Goal: Task Accomplishment & Management: Complete application form

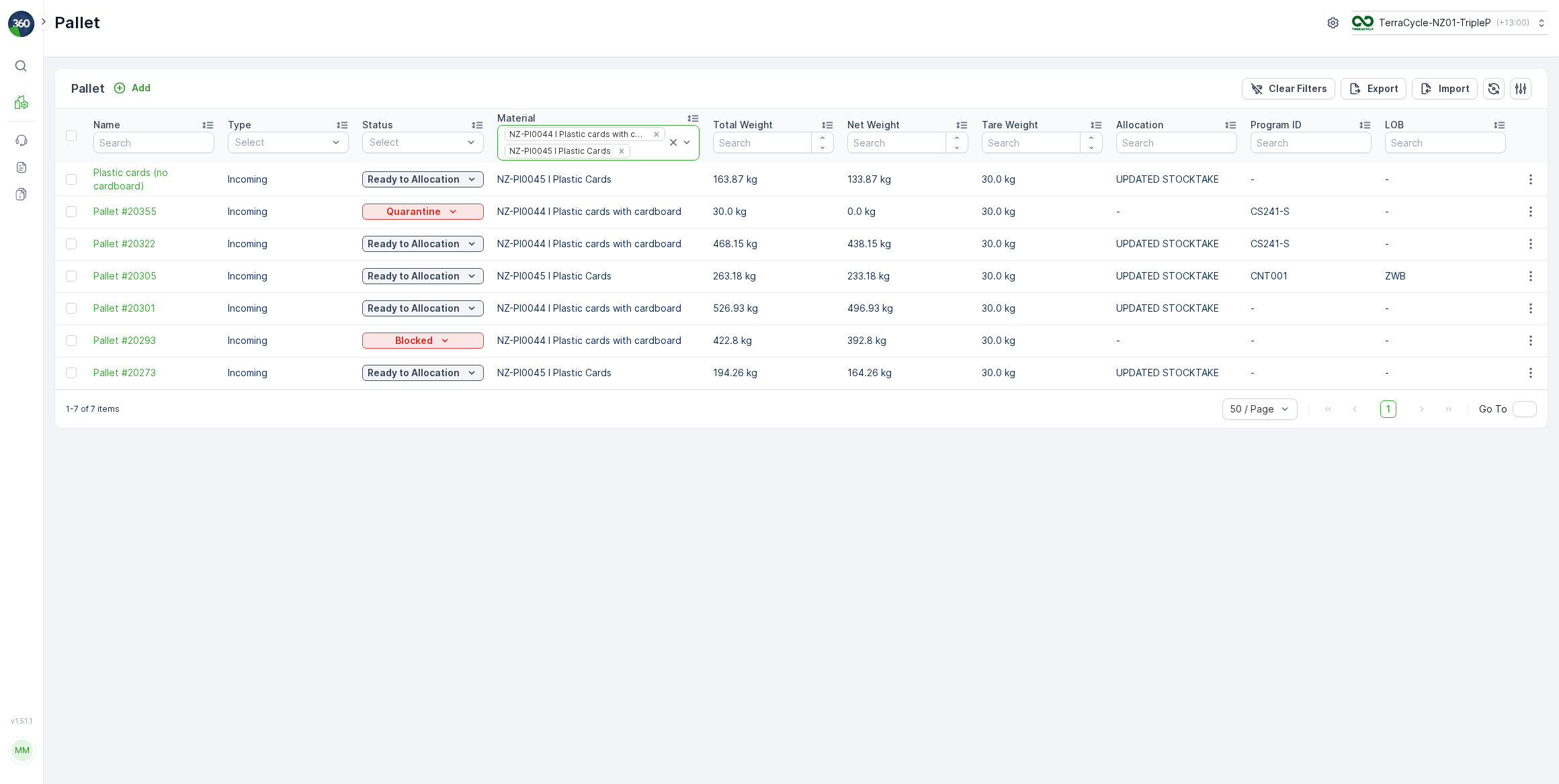
click at [670, 142] on icon at bounding box center [673, 142] width 6 height 6
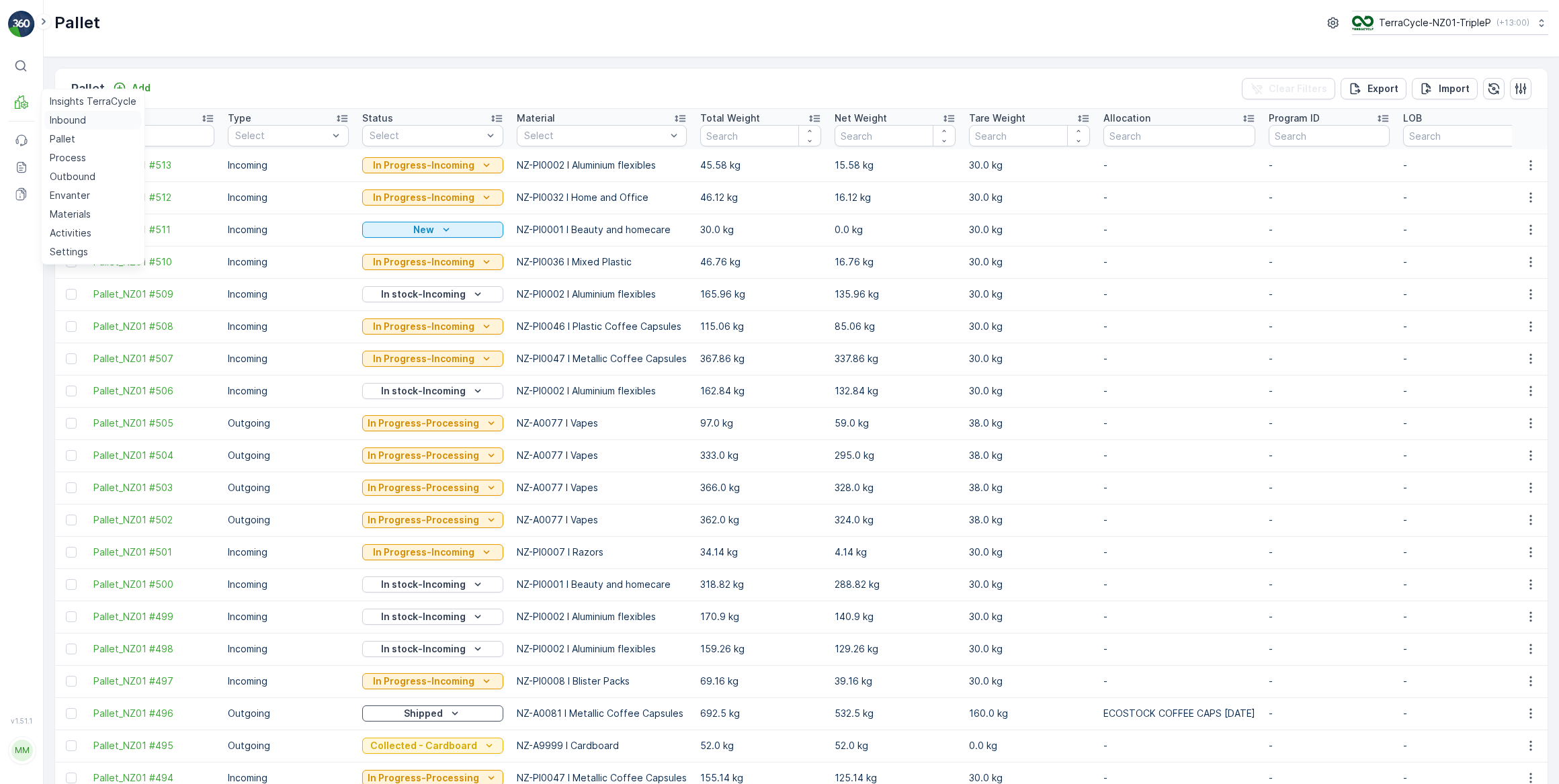
drag, startPoint x: 73, startPoint y: 118, endPoint x: 78, endPoint y: 111, distance: 8.6
click at [74, 118] on p "Inbound" at bounding box center [68, 120] width 36 height 14
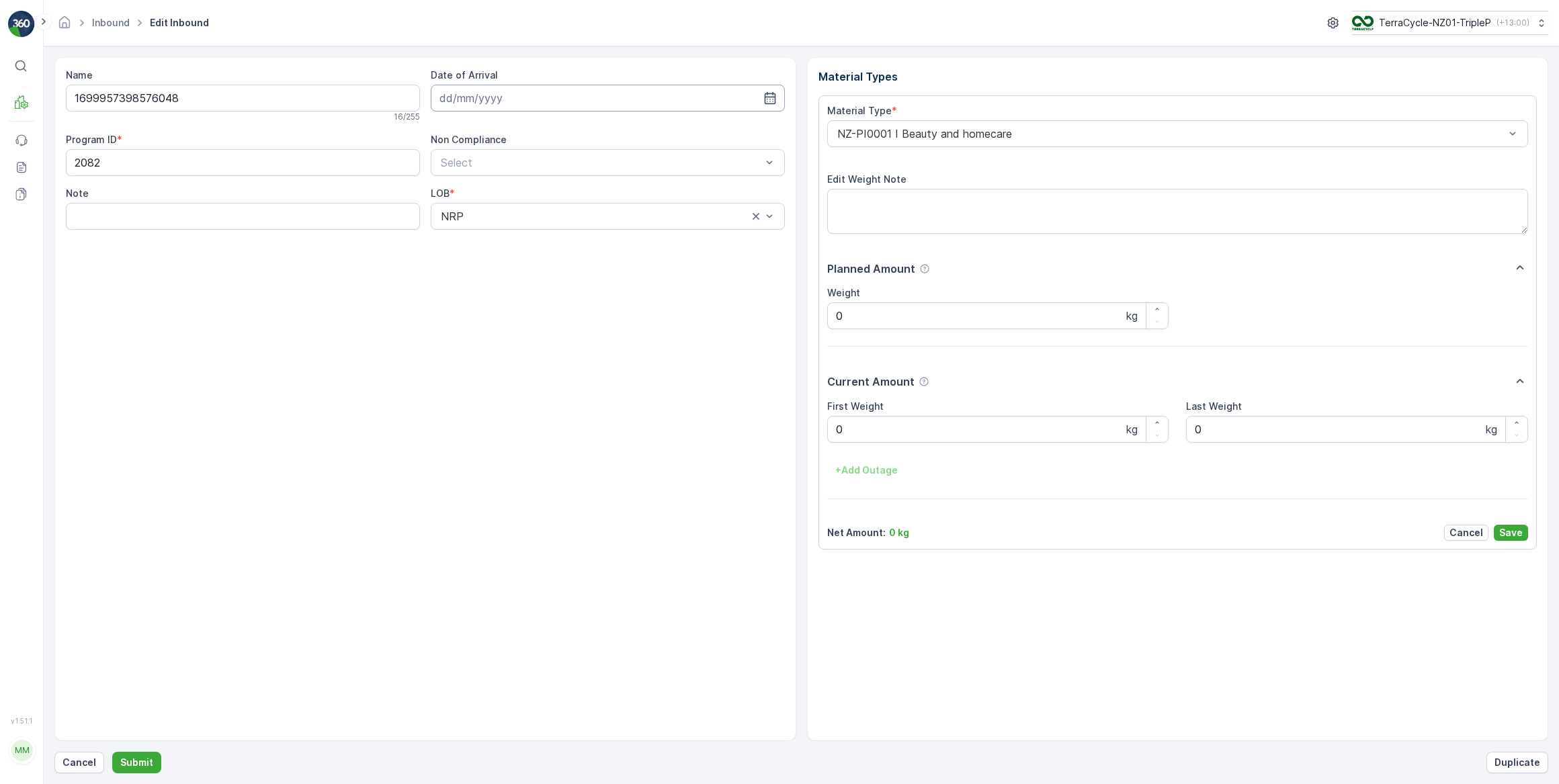
click at [502, 100] on input at bounding box center [607, 98] width 354 height 27
click at [575, 187] on div "3" at bounding box center [575, 183] width 22 height 22
type input "[DATE]"
click at [877, 430] on Weight "0" at bounding box center [998, 429] width 342 height 27
click at [112, 752] on button "Submit" at bounding box center [137, 762] width 49 height 22
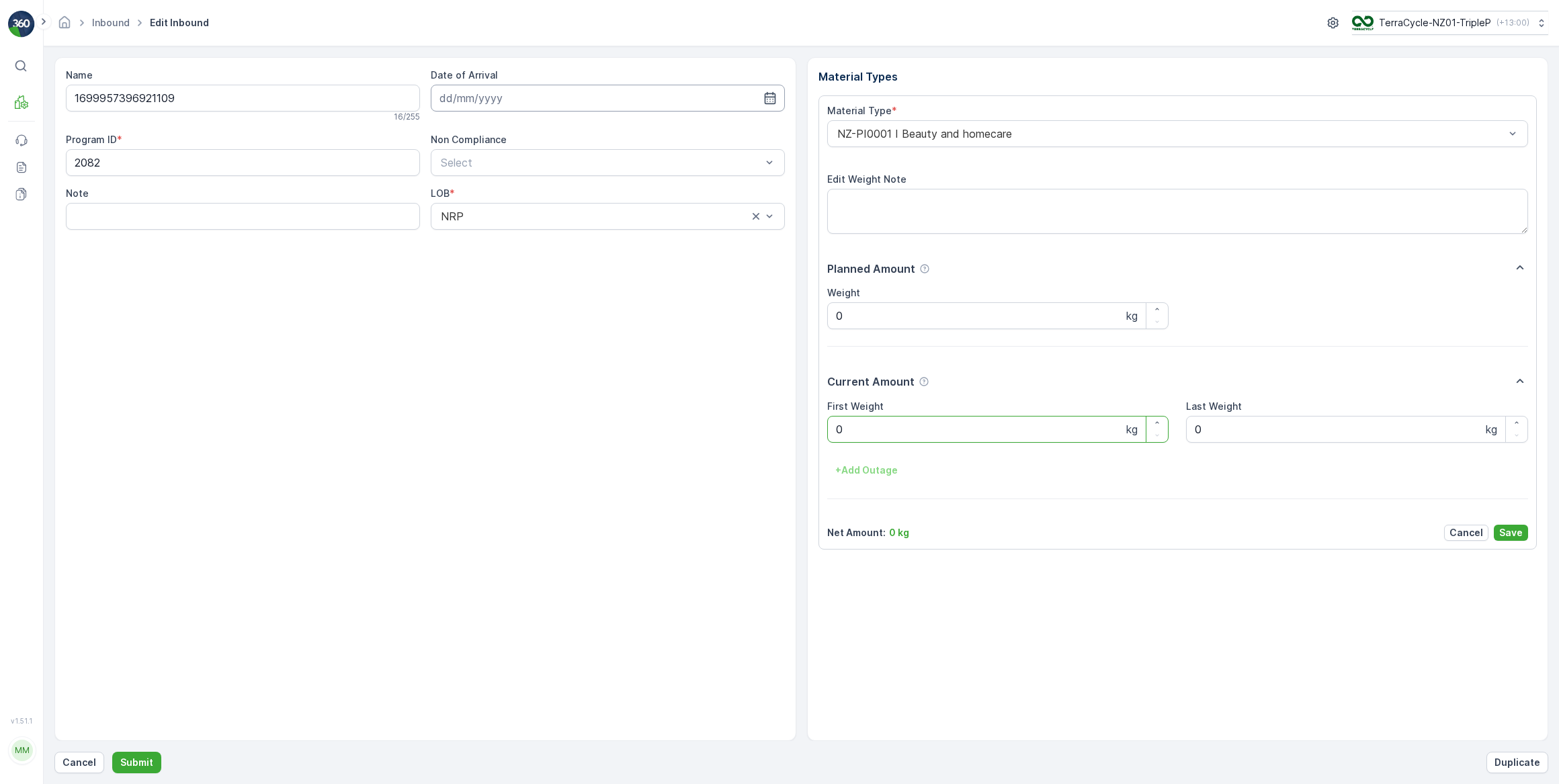
click at [516, 103] on input at bounding box center [607, 98] width 354 height 27
click at [574, 181] on div "3" at bounding box center [575, 183] width 22 height 22
type input "[DATE]"
click at [857, 430] on Weight "0" at bounding box center [998, 429] width 342 height 27
click at [112, 752] on button "Submit" at bounding box center [137, 762] width 49 height 22
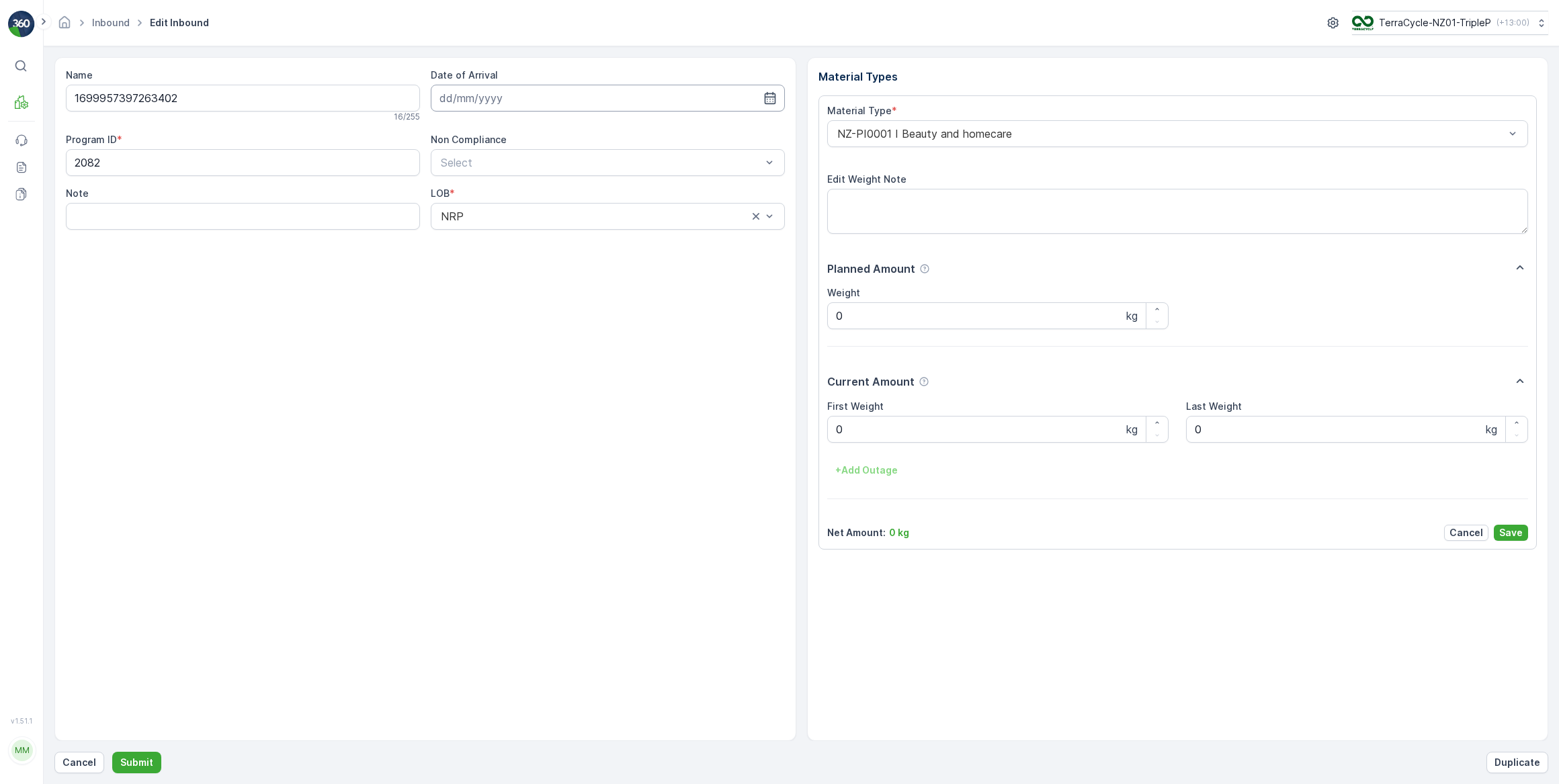
click at [509, 101] on input at bounding box center [607, 98] width 354 height 27
click at [575, 183] on div "3" at bounding box center [575, 183] width 22 height 22
type input "[DATE]"
drag, startPoint x: 873, startPoint y: 425, endPoint x: 806, endPoint y: 415, distance: 67.7
click at [864, 425] on Weight "0" at bounding box center [998, 429] width 342 height 27
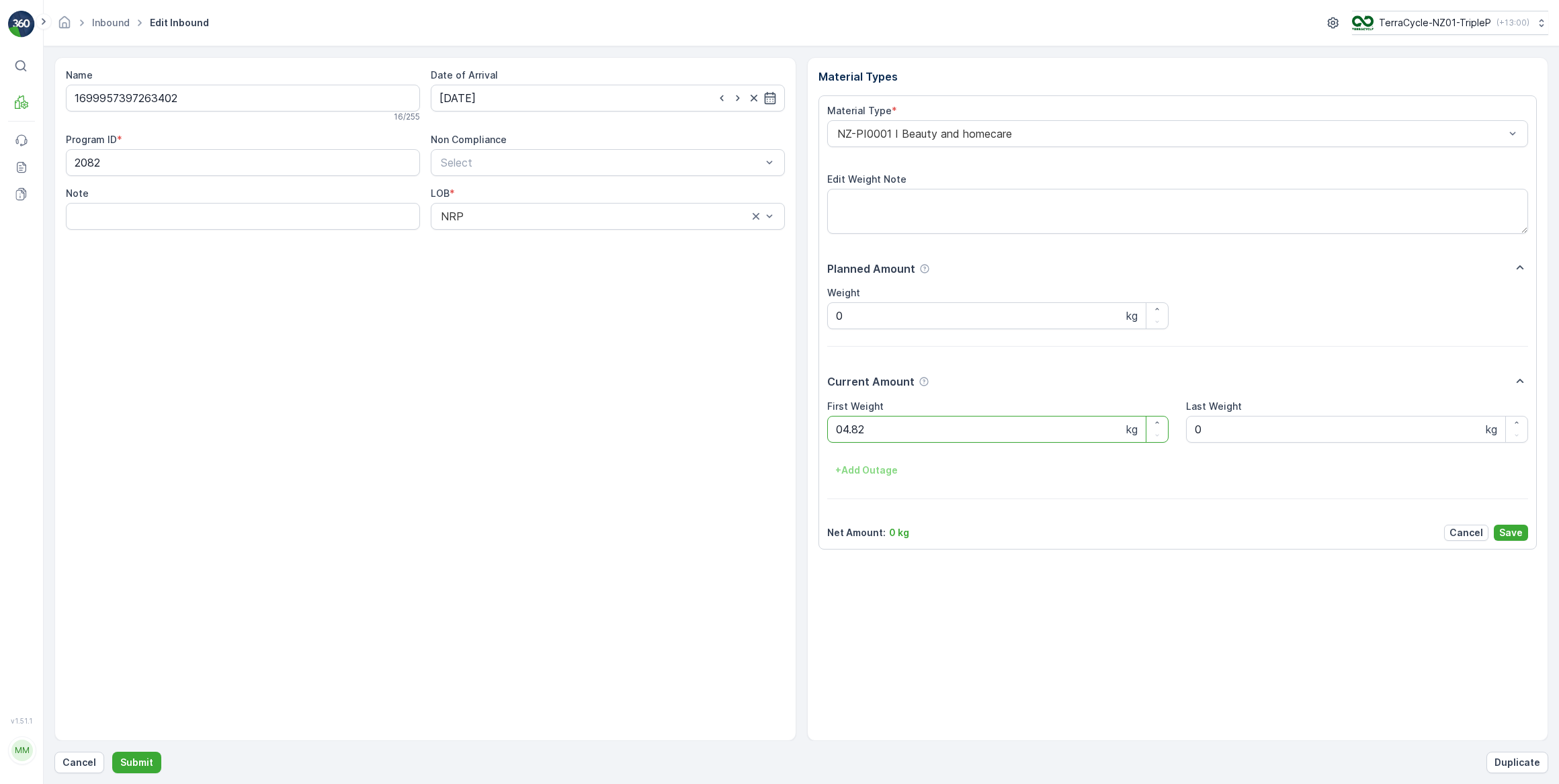
click at [112, 752] on button "Submit" at bounding box center [137, 762] width 49 height 22
click at [517, 103] on input at bounding box center [607, 98] width 354 height 27
click at [575, 185] on div "3" at bounding box center [575, 183] width 22 height 22
type input "[DATE]"
drag, startPoint x: 865, startPoint y: 434, endPoint x: 696, endPoint y: 420, distance: 169.6
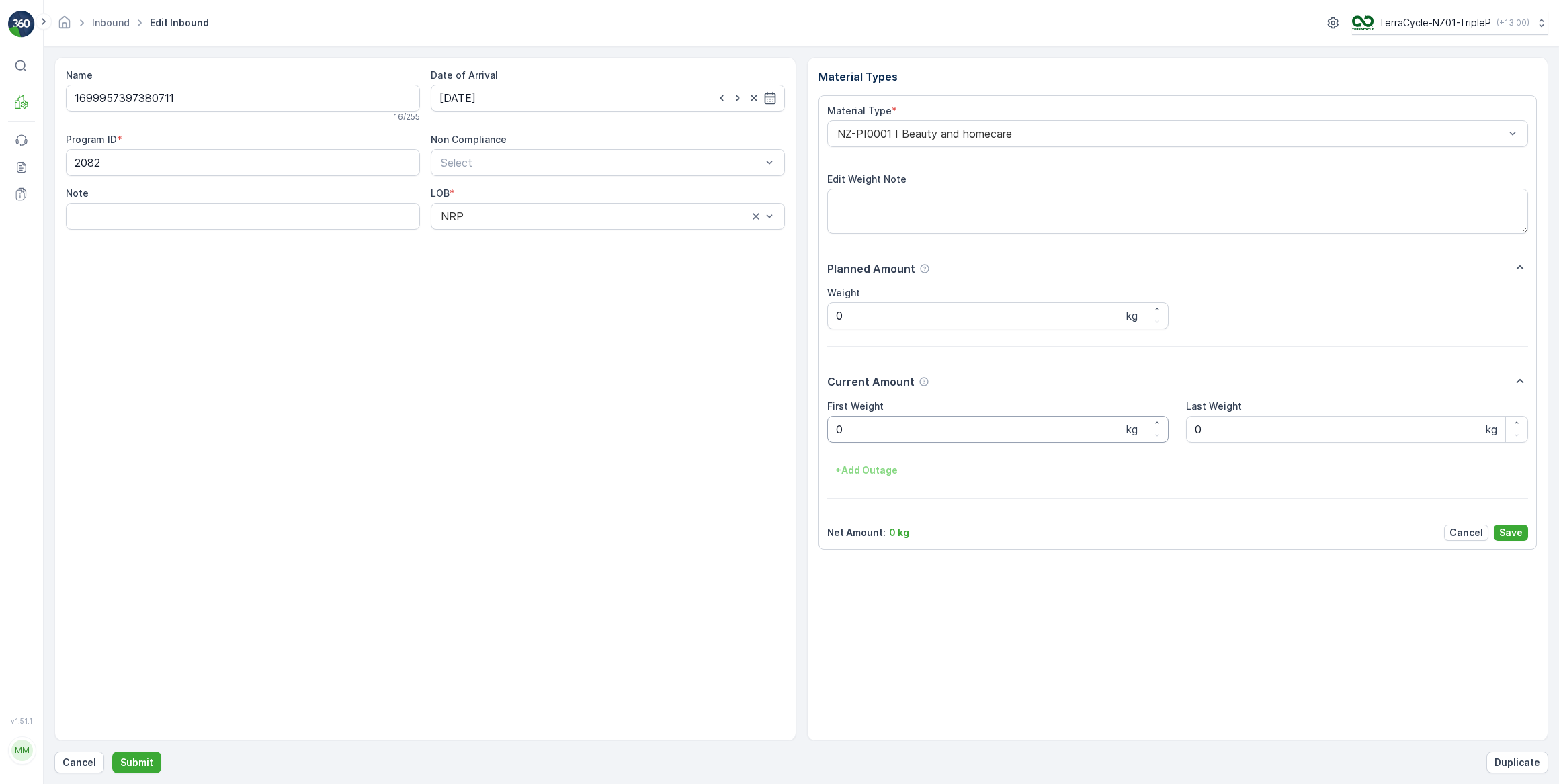
click at [832, 439] on Weight "0" at bounding box center [998, 429] width 342 height 27
click at [851, 430] on Weight "0" at bounding box center [998, 429] width 342 height 27
click at [112, 752] on button "Submit" at bounding box center [137, 762] width 49 height 22
click at [496, 98] on input at bounding box center [607, 98] width 354 height 27
click at [572, 184] on div "3" at bounding box center [575, 183] width 22 height 22
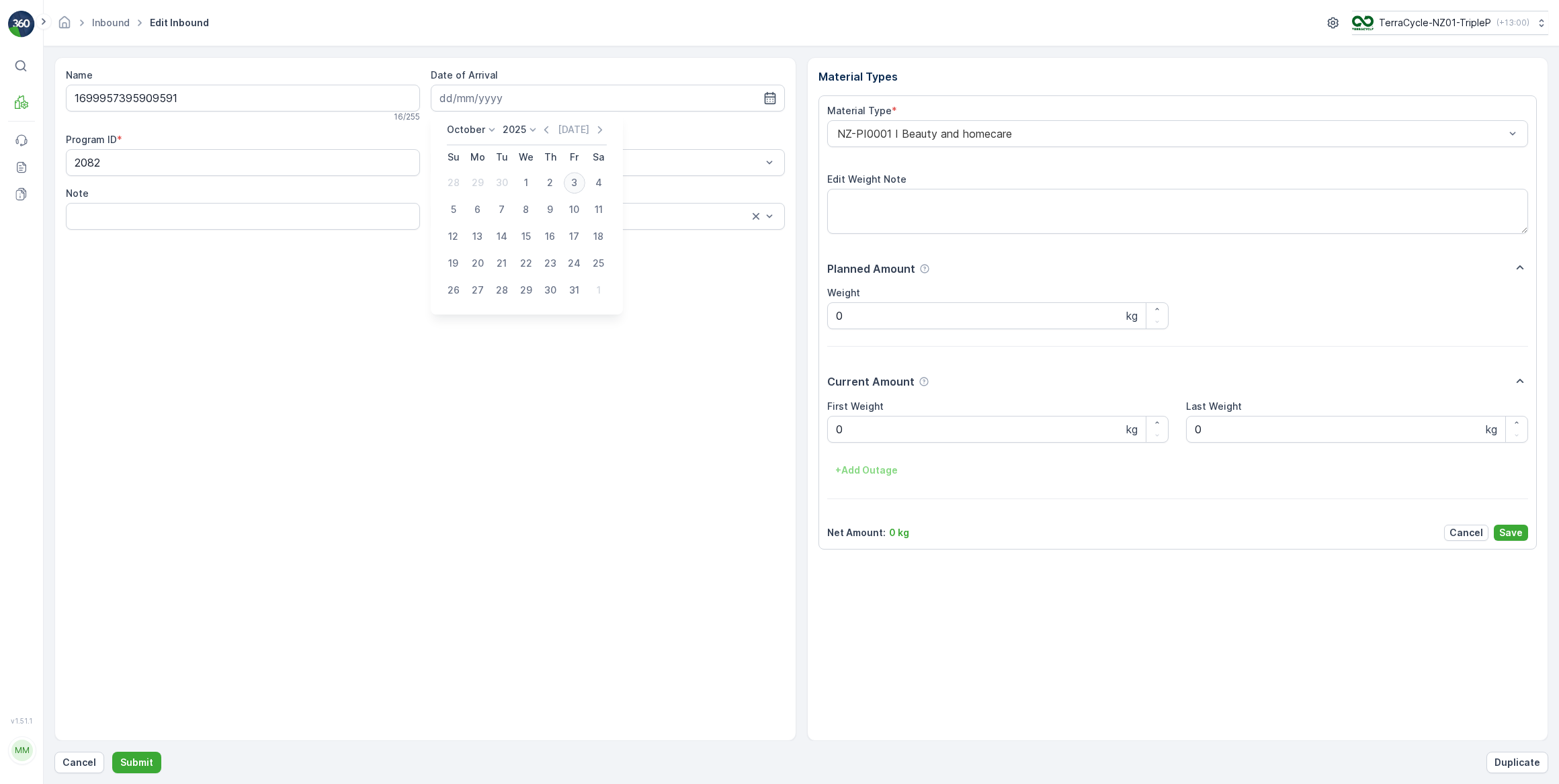
type input "[DATE]"
drag, startPoint x: 860, startPoint y: 426, endPoint x: 821, endPoint y: 420, distance: 39.5
click at [857, 425] on Weight "0" at bounding box center [998, 429] width 342 height 27
click at [112, 752] on button "Submit" at bounding box center [137, 762] width 49 height 22
click at [502, 94] on input at bounding box center [607, 98] width 354 height 27
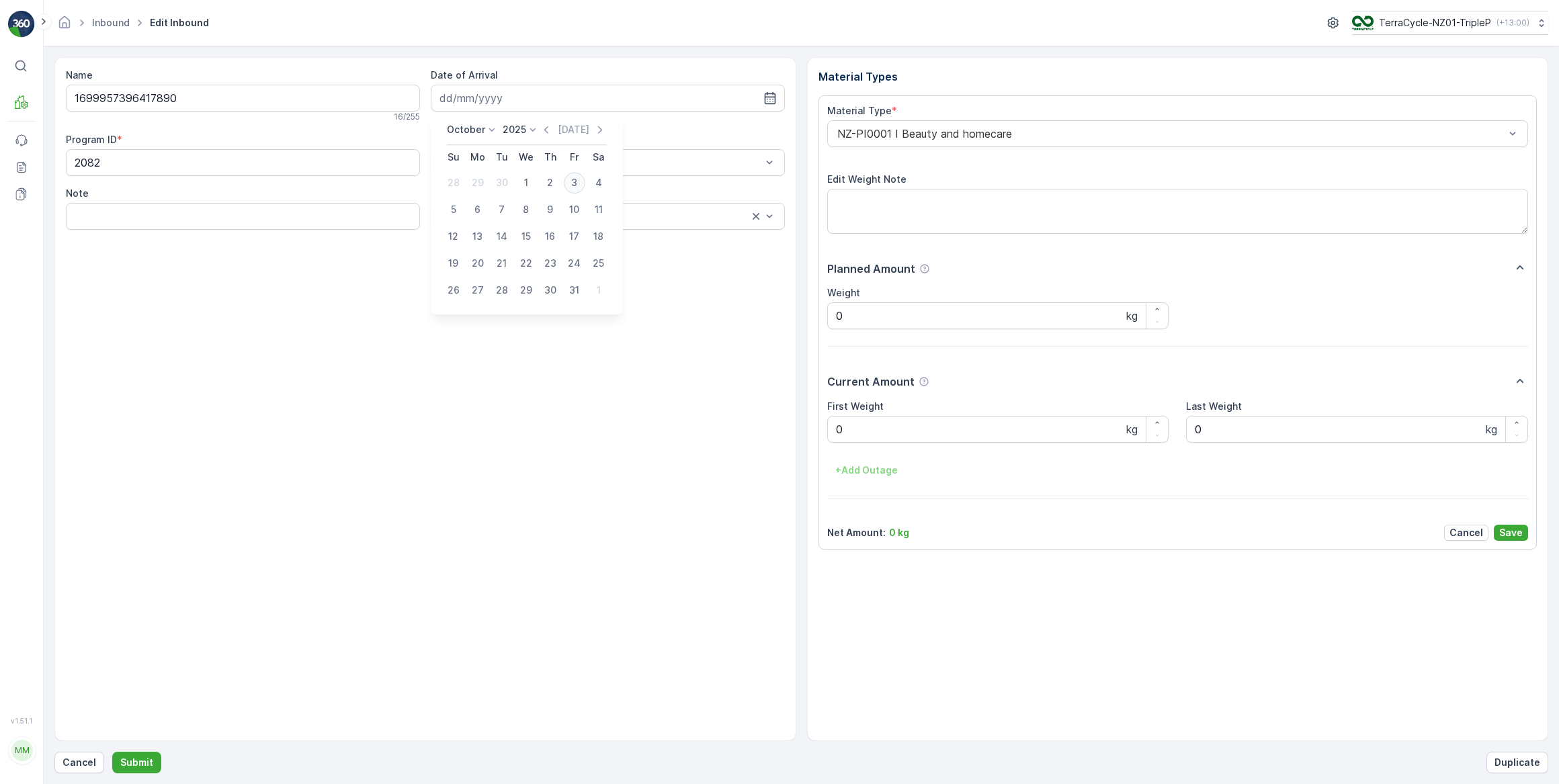
click at [576, 183] on div "3" at bounding box center [575, 183] width 22 height 22
type input "[DATE]"
drag, startPoint x: 860, startPoint y: 430, endPoint x: 713, endPoint y: 467, distance: 151.6
click at [857, 432] on Weight "0" at bounding box center [998, 429] width 342 height 27
click at [112, 752] on button "Submit" at bounding box center [137, 762] width 49 height 22
